Goal: Task Accomplishment & Management: Complete application form

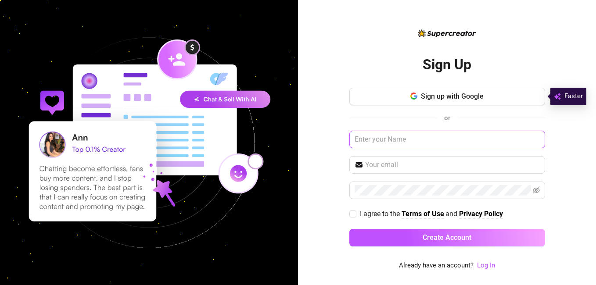
click at [414, 135] on input "text" at bounding box center [447, 140] width 196 height 18
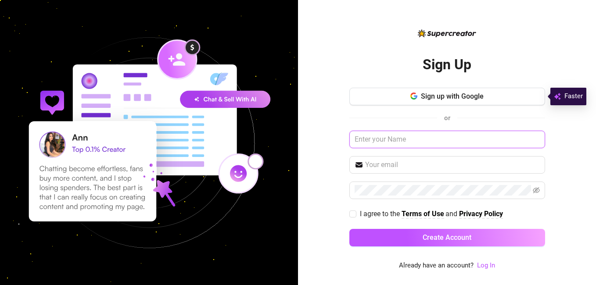
click at [414, 135] on input "text" at bounding box center [447, 140] width 196 height 18
click at [437, 99] on span "Sign up with Google" at bounding box center [452, 96] width 63 height 8
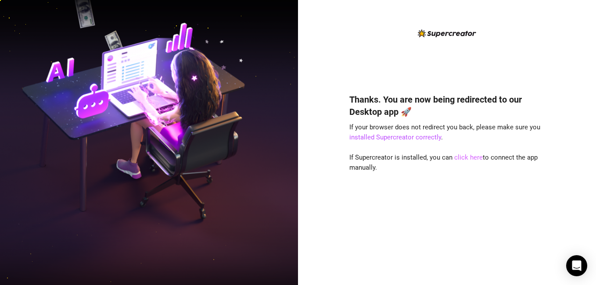
click at [472, 157] on link "click here" at bounding box center [468, 158] width 29 height 8
click at [577, 19] on div "Thanks. You are now being redirected to our Desktop app 🚀 If your browser does …" at bounding box center [447, 142] width 298 height 285
click at [469, 159] on link "click here" at bounding box center [468, 158] width 29 height 8
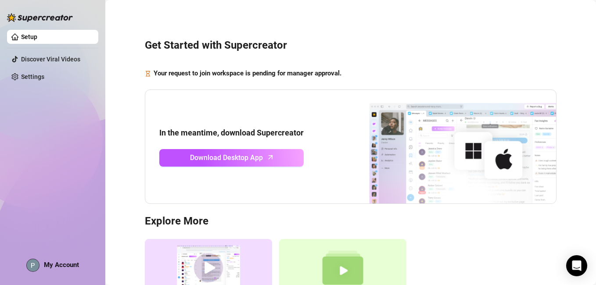
click at [63, 265] on span "My Account" at bounding box center [61, 265] width 35 height 8
click at [146, 64] on div "Get Started with Supercreator Your request to join workspace is pending for man…" at bounding box center [350, 180] width 473 height 348
click at [278, 72] on strong "Your request to join workspace is pending for manager approval." at bounding box center [248, 73] width 188 height 8
click at [72, 61] on link "Discover Viral Videos" at bounding box center [50, 59] width 59 height 7
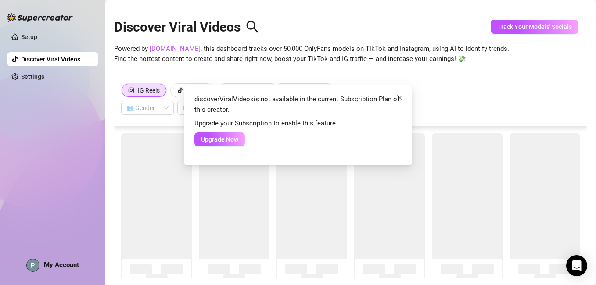
click at [78, 39] on div "discoverViralVideos is not available in the current Subscription Plan of this c…" at bounding box center [298, 142] width 596 height 285
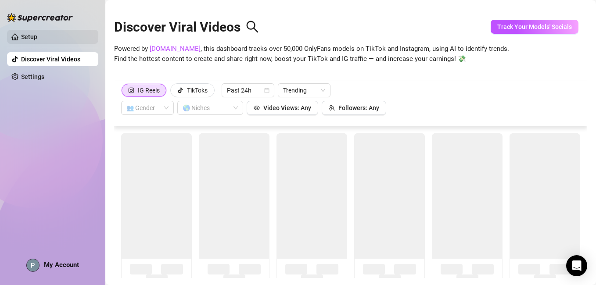
click at [76, 36] on body "Setup Discover Viral Videos Settings My Account Discover Viral Videos Powered b…" at bounding box center [298, 142] width 596 height 285
click at [37, 36] on link "Setup" at bounding box center [29, 36] width 16 height 7
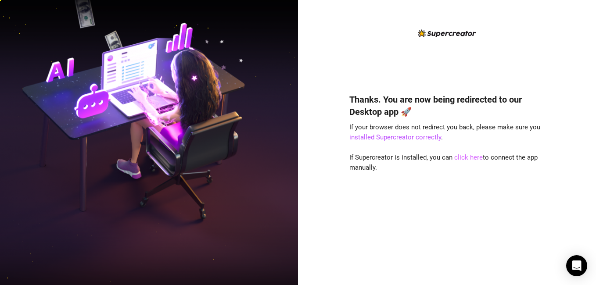
click at [466, 158] on link "click here" at bounding box center [468, 158] width 29 height 8
click at [408, 137] on link "installed Supercreator correctly" at bounding box center [395, 137] width 92 height 8
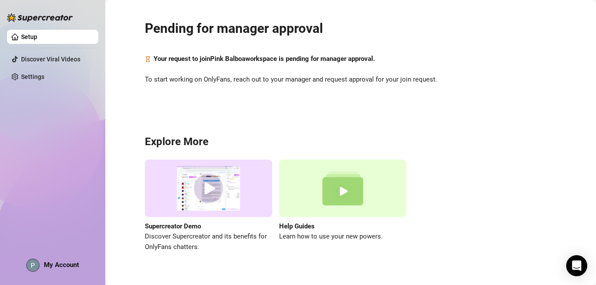
scroll to position [34, 0]
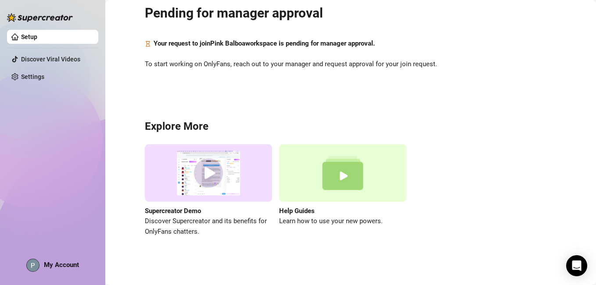
click at [57, 266] on span "My Account" at bounding box center [61, 265] width 35 height 8
click at [408, 131] on h3 "Explore More" at bounding box center [350, 127] width 411 height 14
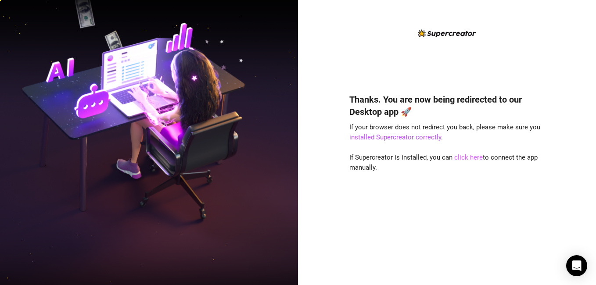
click at [470, 158] on link "click here" at bounding box center [468, 158] width 29 height 8
click at [467, 159] on link "click here" at bounding box center [468, 158] width 29 height 8
click at [461, 157] on link "click here" at bounding box center [468, 158] width 29 height 8
click at [466, 157] on link "click here" at bounding box center [468, 158] width 29 height 8
